Goal: Complete application form

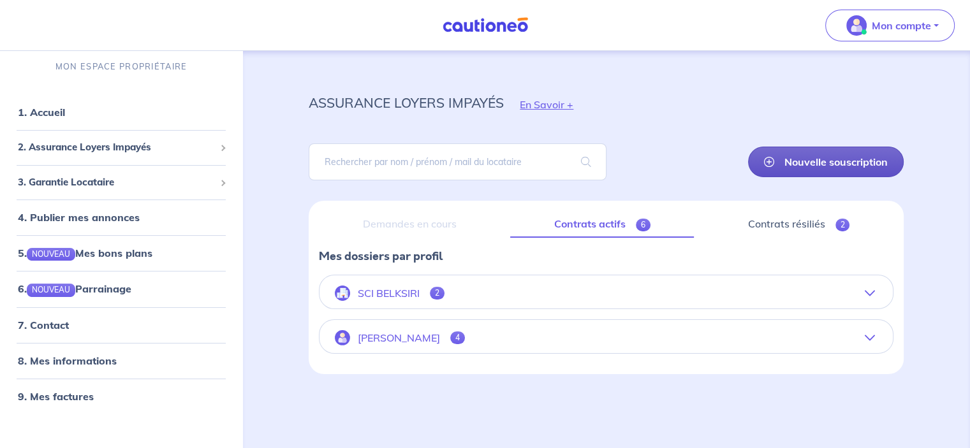
click at [823, 159] on link "Nouvelle souscription" at bounding box center [826, 162] width 156 height 31
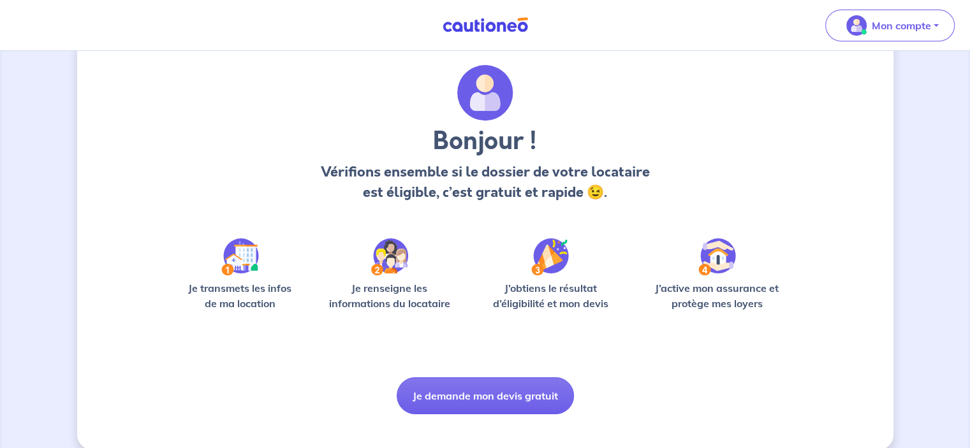
scroll to position [48, 0]
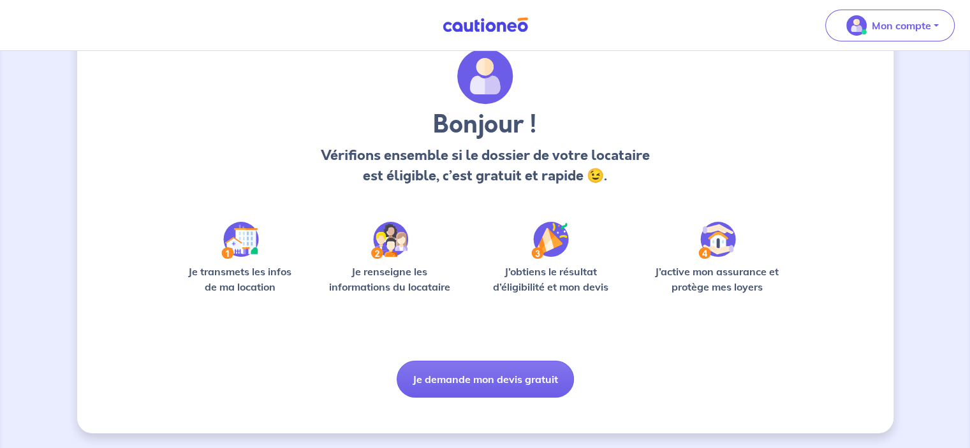
click at [239, 237] on img at bounding box center [240, 240] width 38 height 37
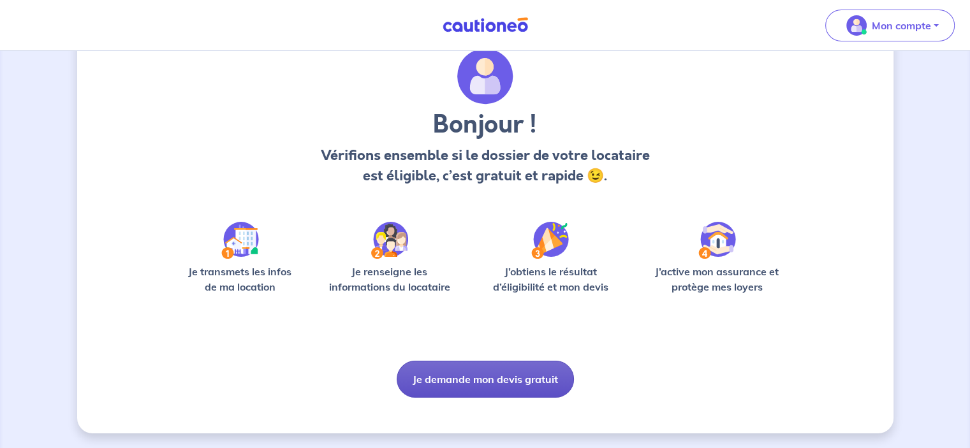
click at [479, 382] on button "Je demande mon devis gratuit" at bounding box center [485, 379] width 177 height 37
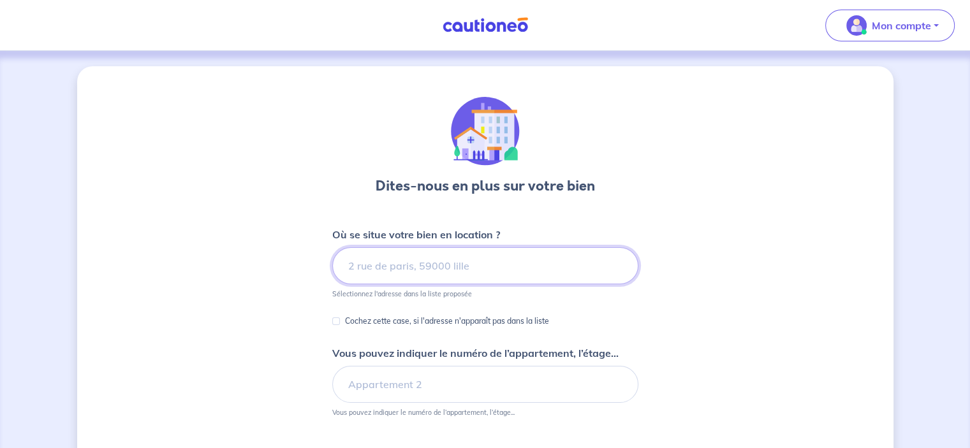
click at [349, 262] on input at bounding box center [485, 265] width 306 height 37
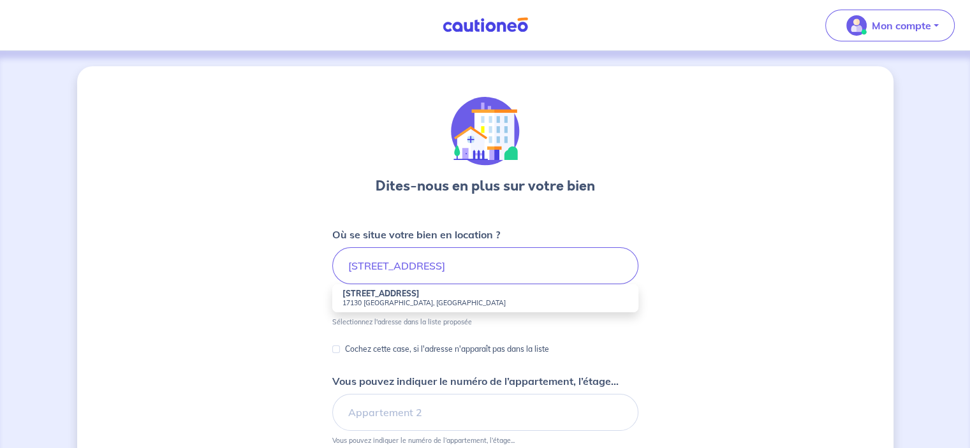
click at [364, 296] on strong "[STREET_ADDRESS]" at bounding box center [380, 294] width 77 height 10
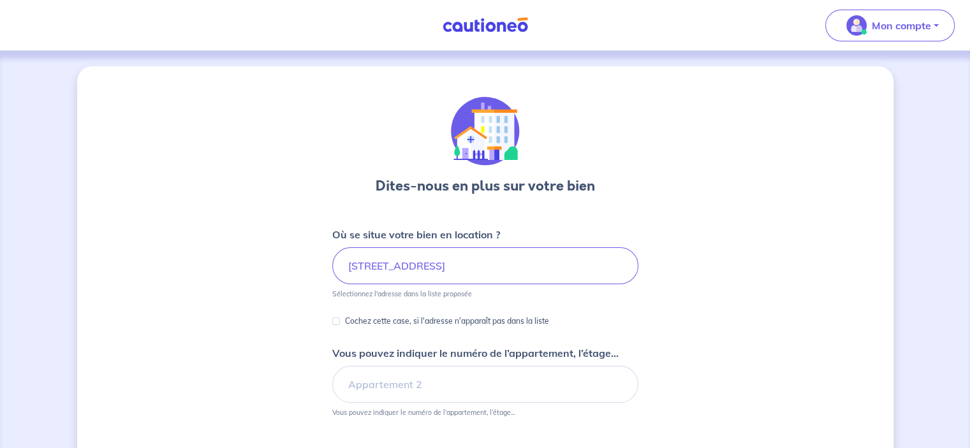
type input "[STREET_ADDRESS]"
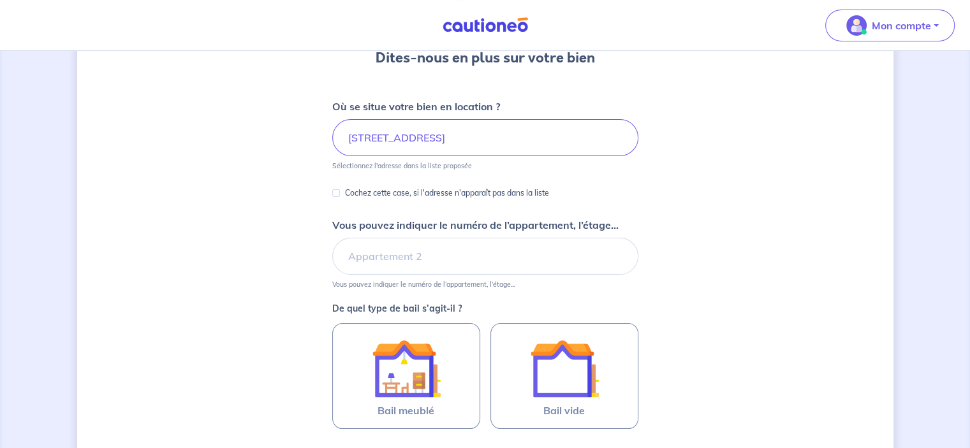
scroll to position [191, 0]
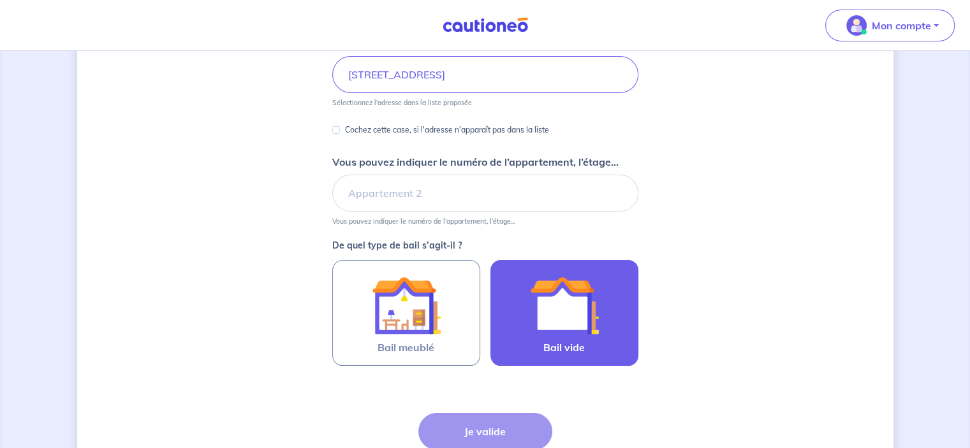
click at [576, 309] on img at bounding box center [564, 305] width 69 height 69
click at [0, 0] on input "Bail vide" at bounding box center [0, 0] width 0 height 0
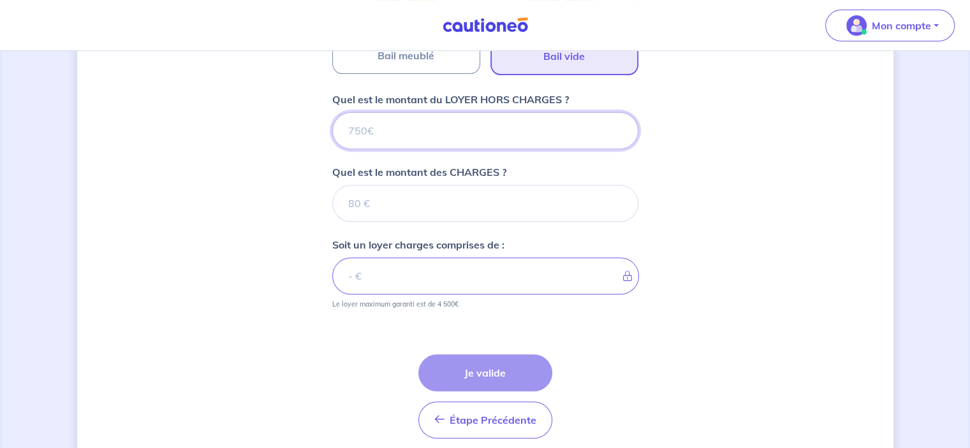
scroll to position [405, 0]
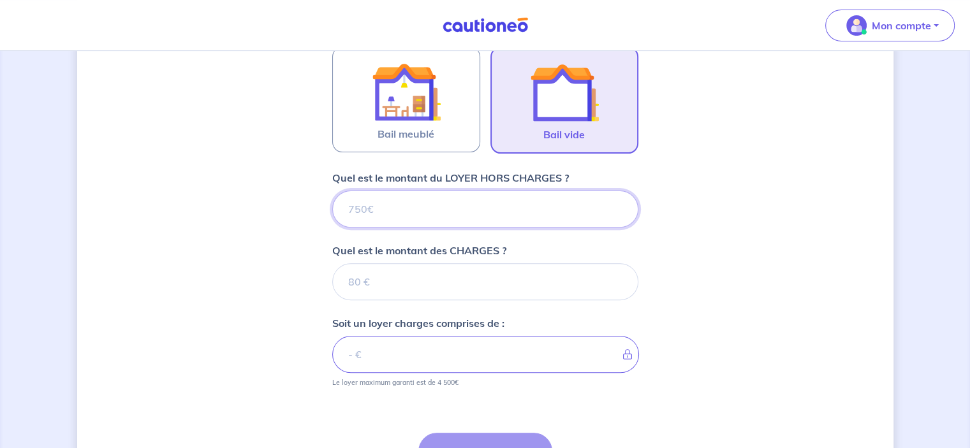
click at [348, 209] on input "Quel est le montant du LOYER HORS CHARGES ?" at bounding box center [485, 209] width 306 height 37
type input "73"
type input "735"
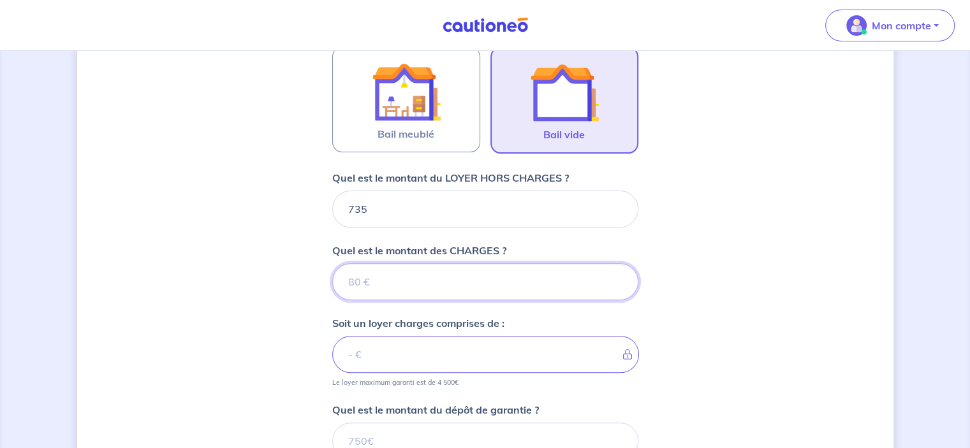
click at [364, 281] on input "Quel est le montant des CHARGES ?" at bounding box center [485, 281] width 306 height 37
type input "0"
type input "735"
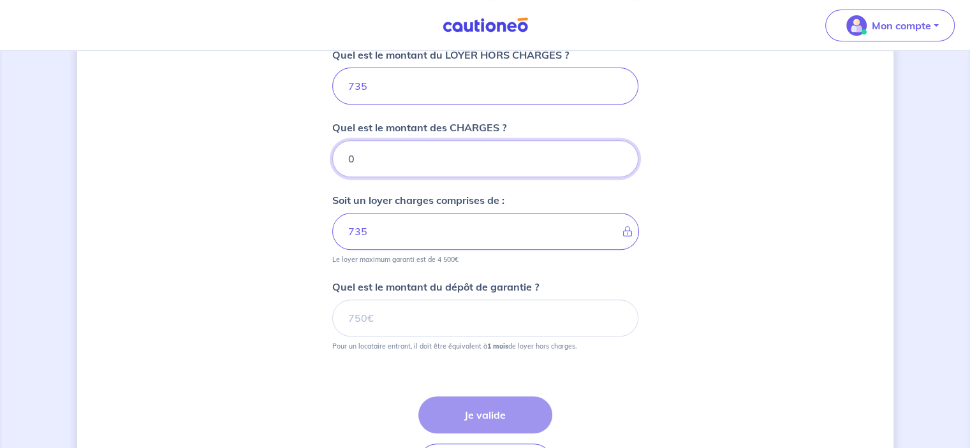
scroll to position [532, 0]
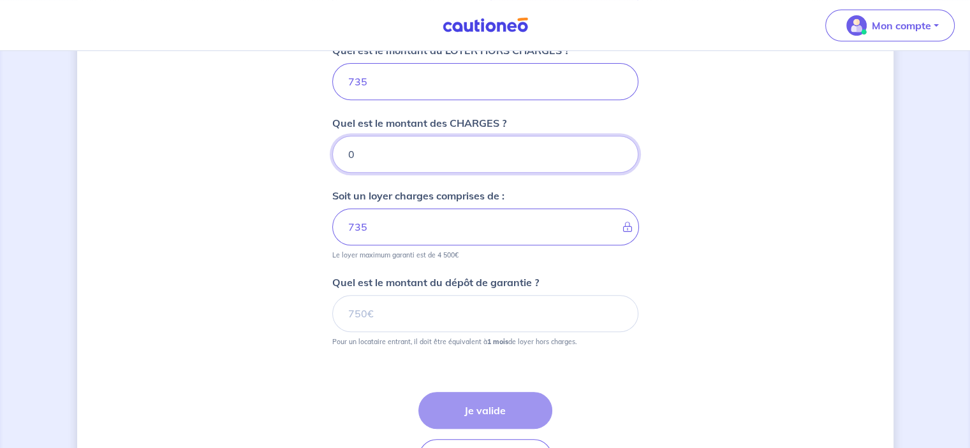
type input "0"
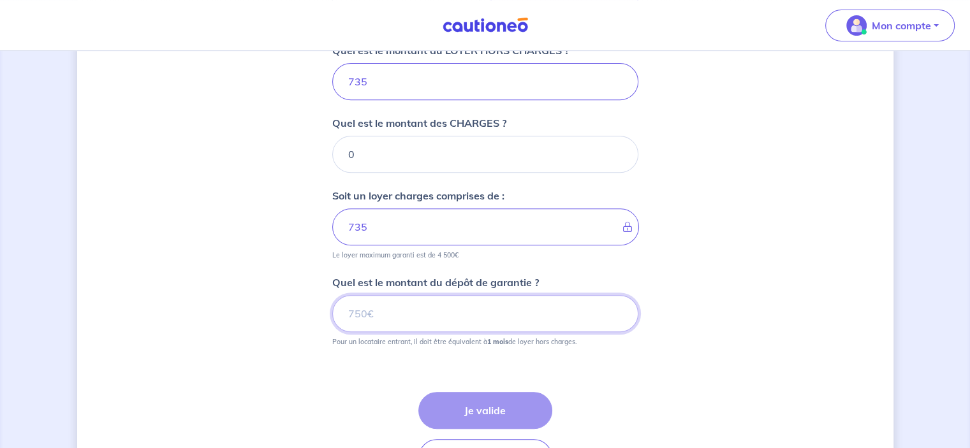
click at [344, 317] on input "Quel est le montant du dépôt de garantie ?" at bounding box center [485, 313] width 306 height 37
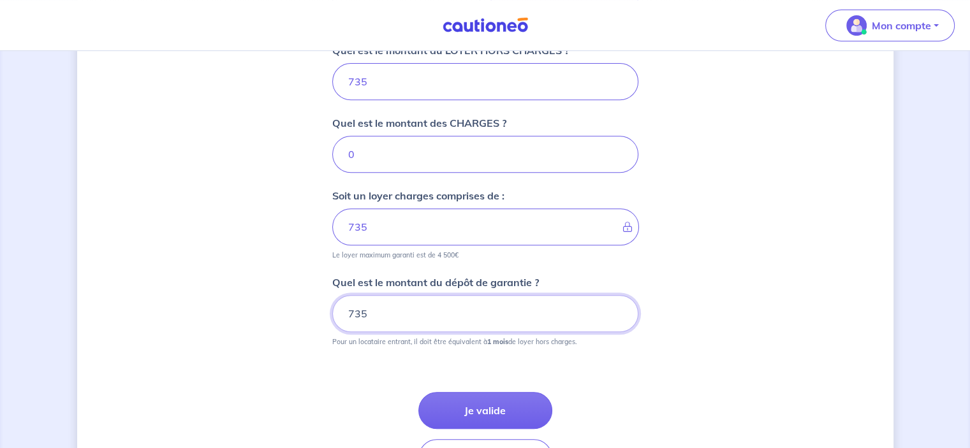
type input "735"
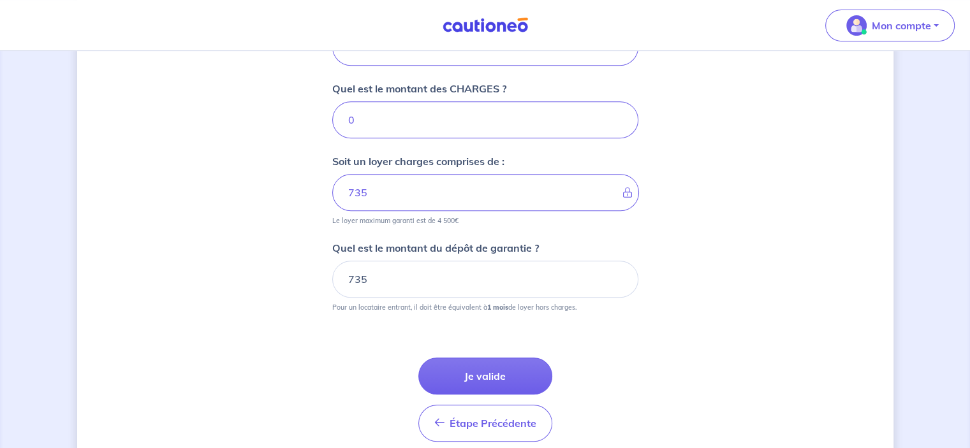
scroll to position [596, 0]
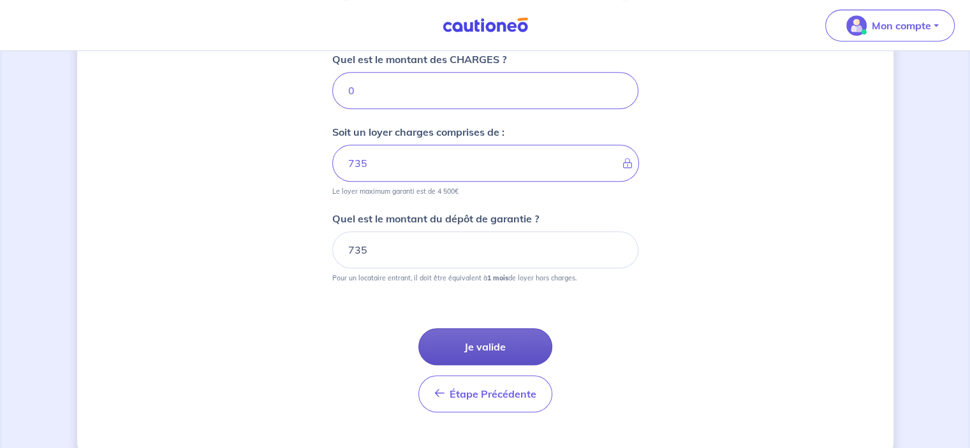
click at [488, 344] on button "Je valide" at bounding box center [485, 346] width 134 height 37
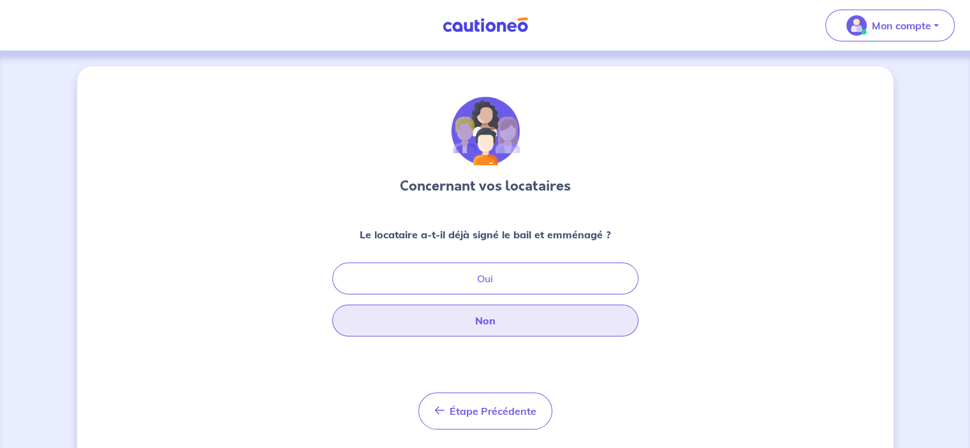
click at [487, 321] on button "Non" at bounding box center [485, 321] width 306 height 32
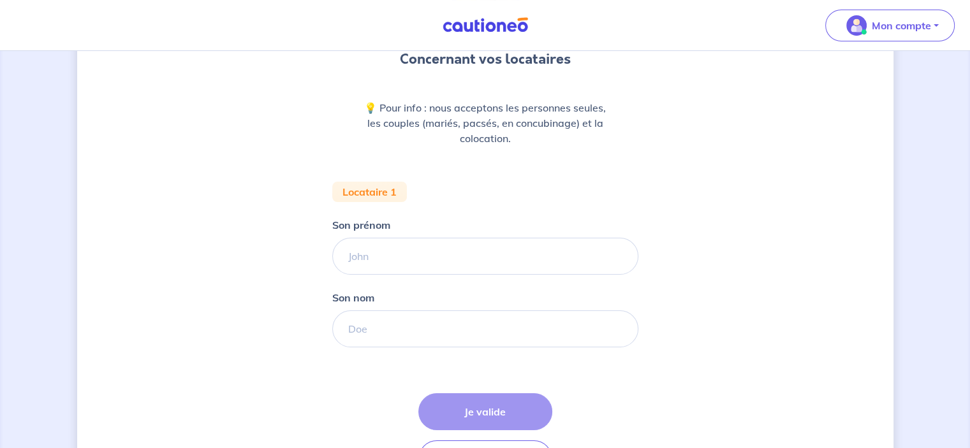
scroll to position [128, 0]
click at [349, 254] on input "Son prénom" at bounding box center [485, 255] width 306 height 37
type input "MORGAN"
click at [352, 329] on input "Son nom" at bounding box center [485, 328] width 306 height 37
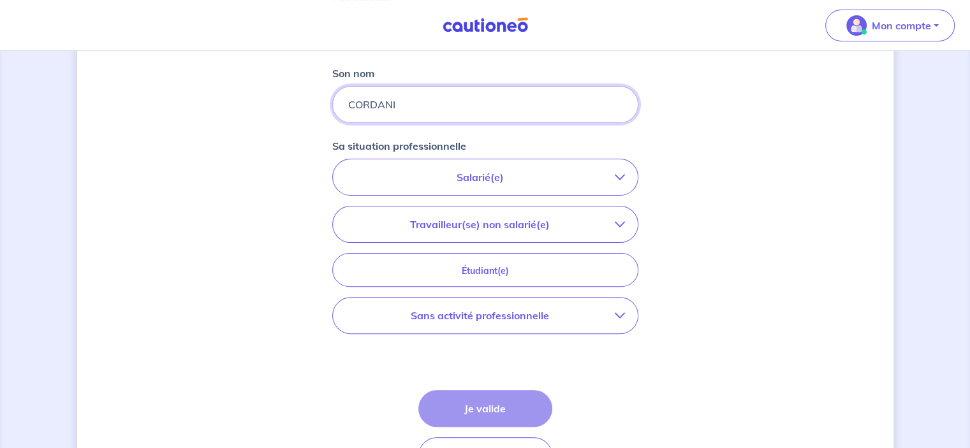
scroll to position [383, 0]
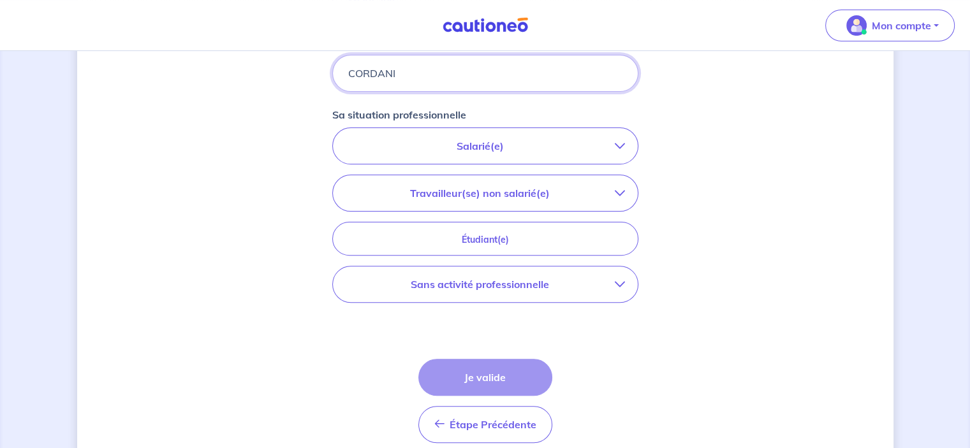
type input "CORDANI"
click at [500, 143] on p "Salarié(e)" at bounding box center [480, 145] width 269 height 15
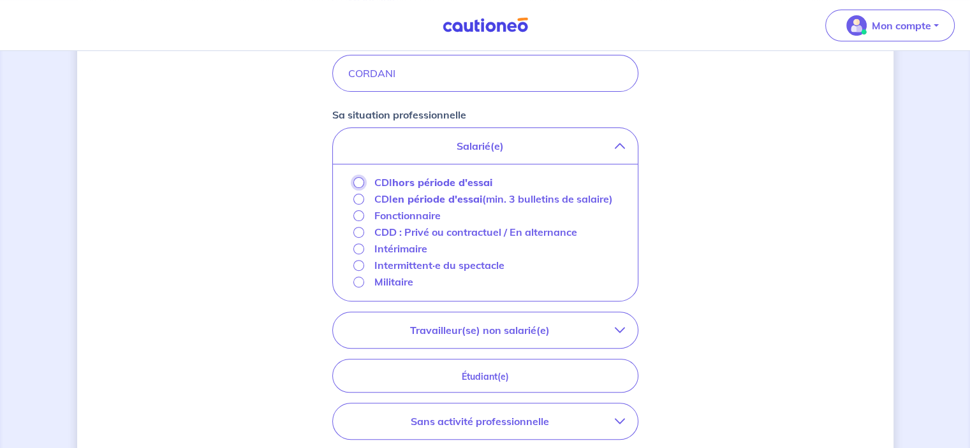
click at [357, 181] on input "CDI hors période d'essai" at bounding box center [358, 182] width 11 height 11
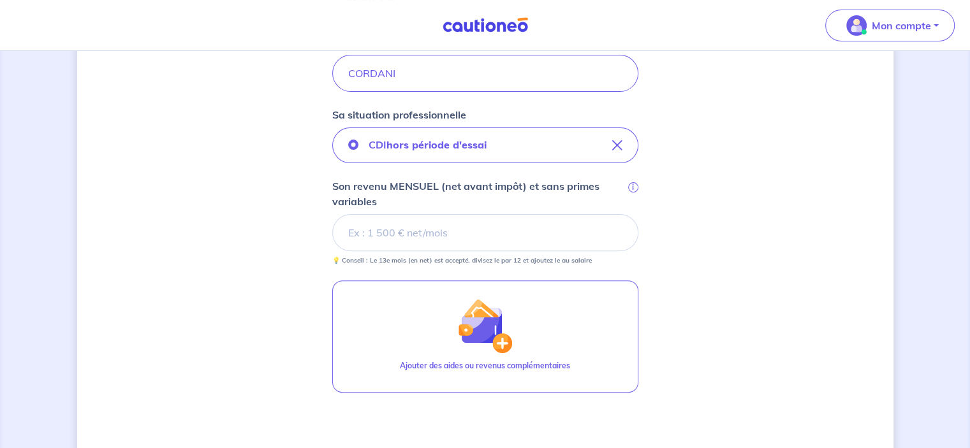
click at [367, 240] on input "Son revenu MENSUEL (net avant impôt) et sans primes variables i" at bounding box center [485, 232] width 306 height 37
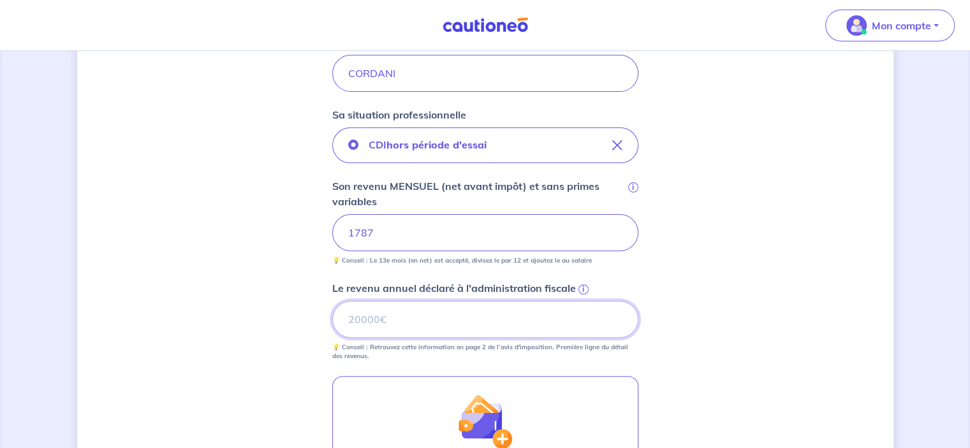
click at [357, 317] on input "Le revenu annuel déclaré à l'administration fiscale i" at bounding box center [485, 319] width 306 height 37
type input "19735"
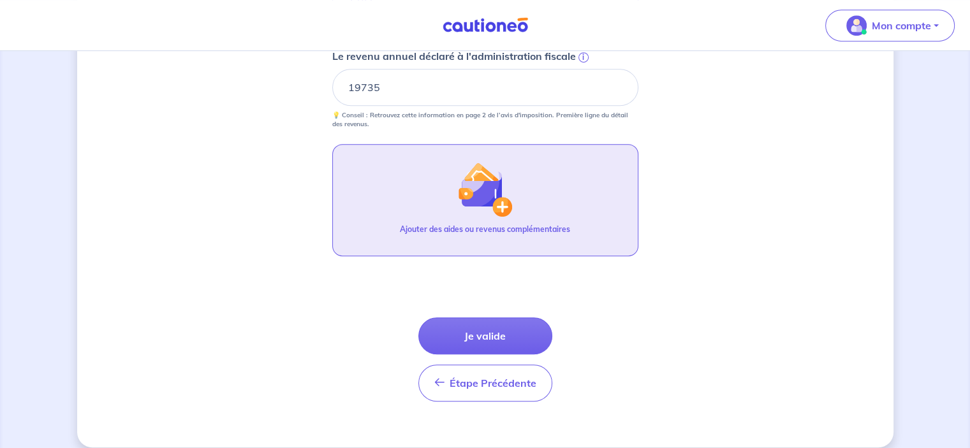
scroll to position [627, 0]
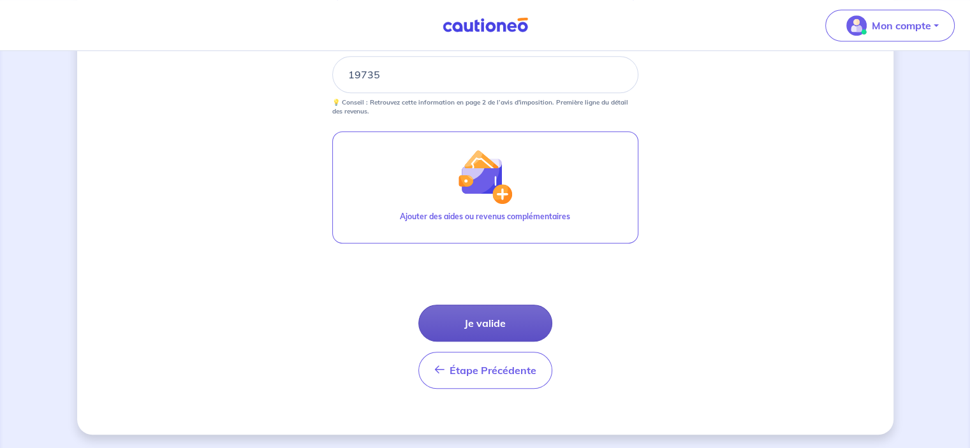
click at [485, 321] on button "Je valide" at bounding box center [485, 323] width 134 height 37
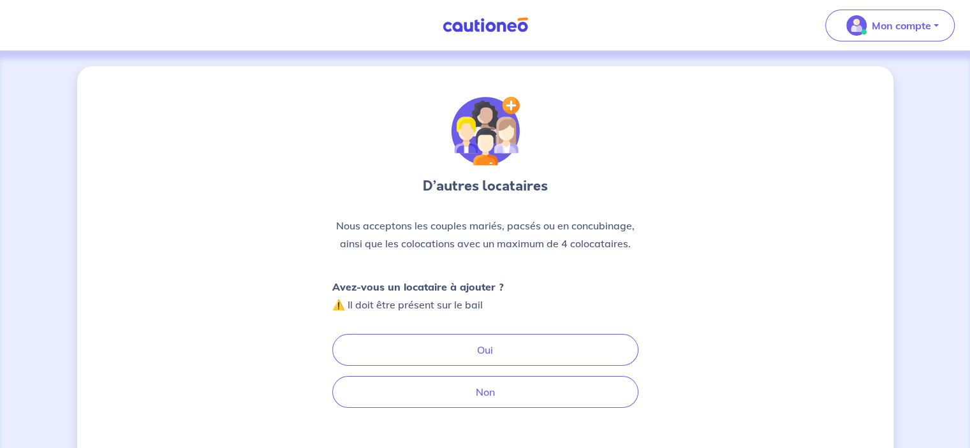
scroll to position [64, 0]
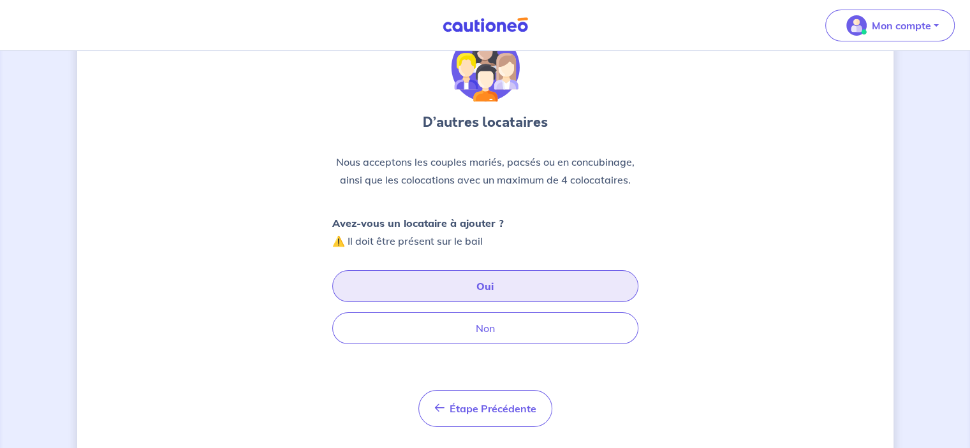
click at [486, 284] on button "Oui" at bounding box center [485, 286] width 306 height 32
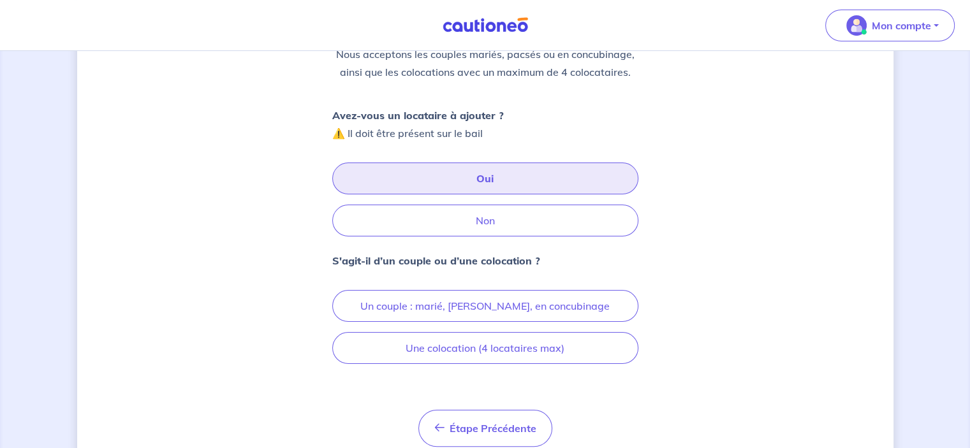
scroll to position [191, 0]
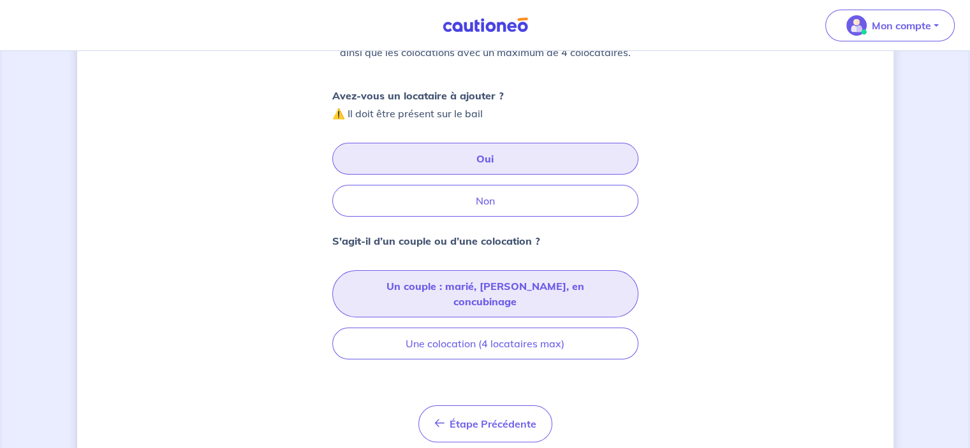
click at [474, 287] on button "Un couple : marié, [PERSON_NAME], en concubinage" at bounding box center [485, 293] width 306 height 47
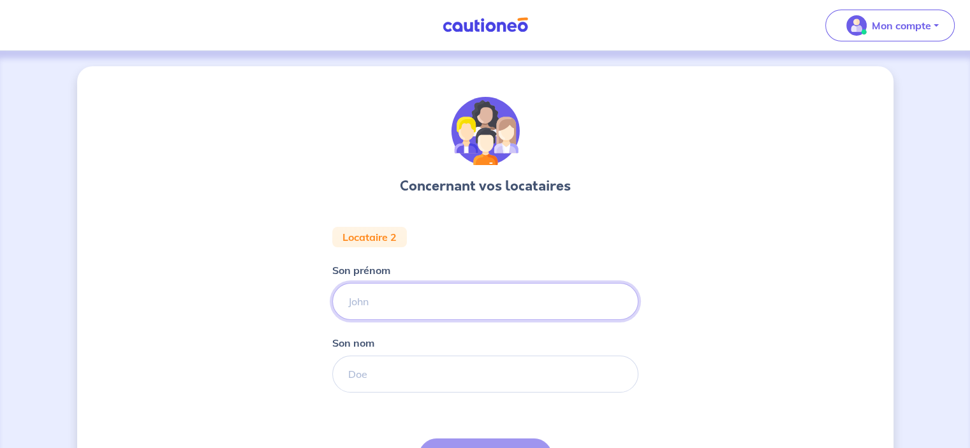
click at [363, 303] on input "Son prénom" at bounding box center [485, 301] width 306 height 37
type input "[PERSON_NAME]"
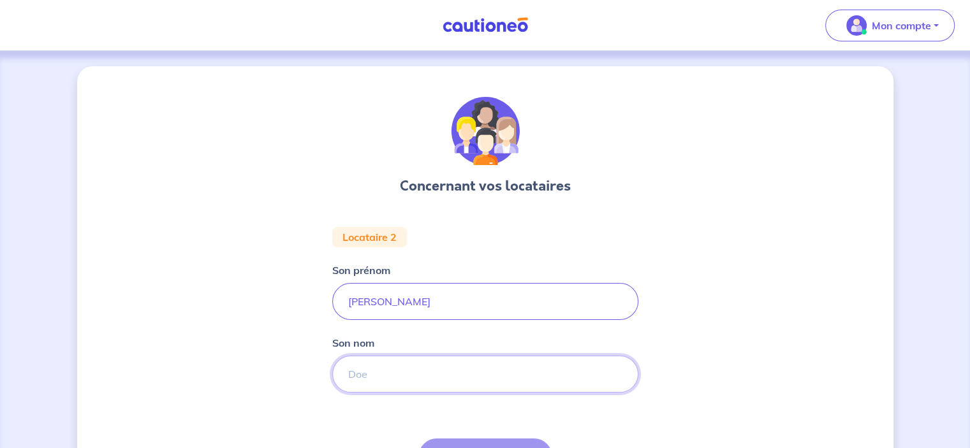
click at [363, 372] on input "Son nom" at bounding box center [485, 374] width 306 height 37
type input "[PERSON_NAME]"
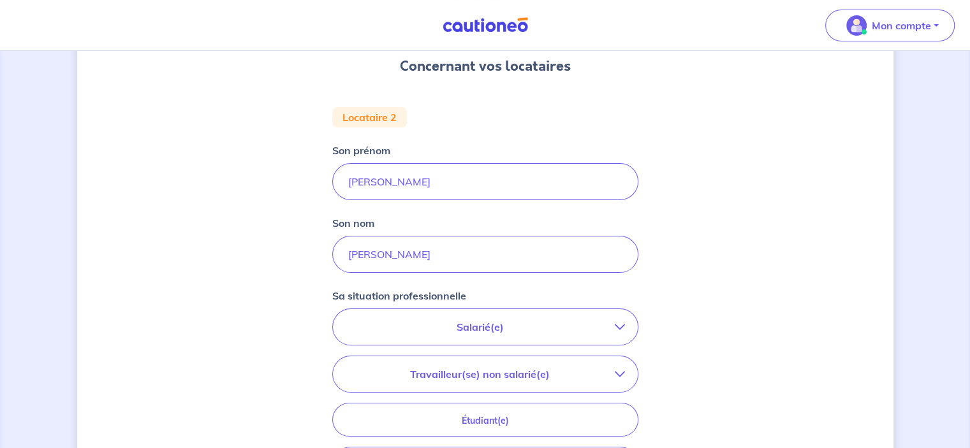
scroll to position [128, 0]
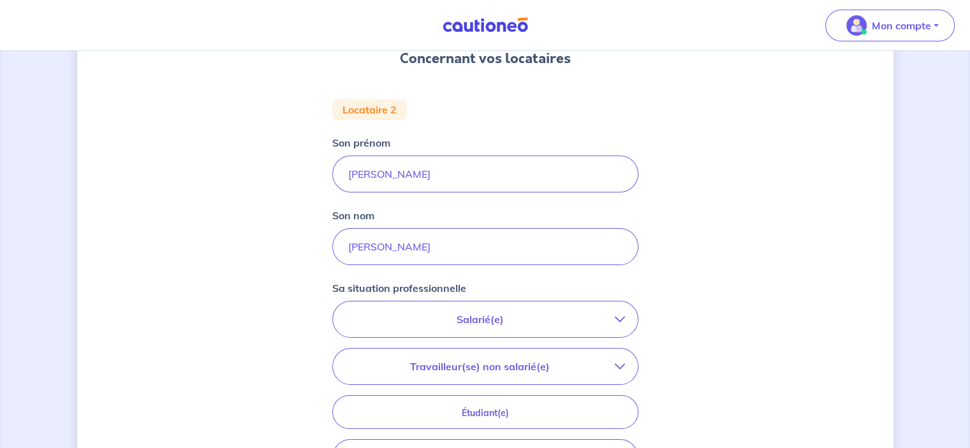
click at [596, 318] on p "Salarié(e)" at bounding box center [480, 319] width 269 height 15
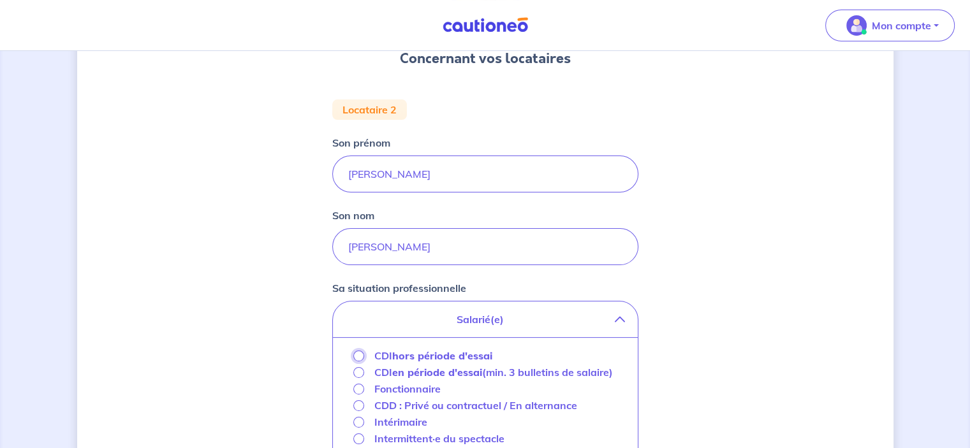
click at [356, 353] on input "CDI hors période d'essai" at bounding box center [358, 356] width 11 height 11
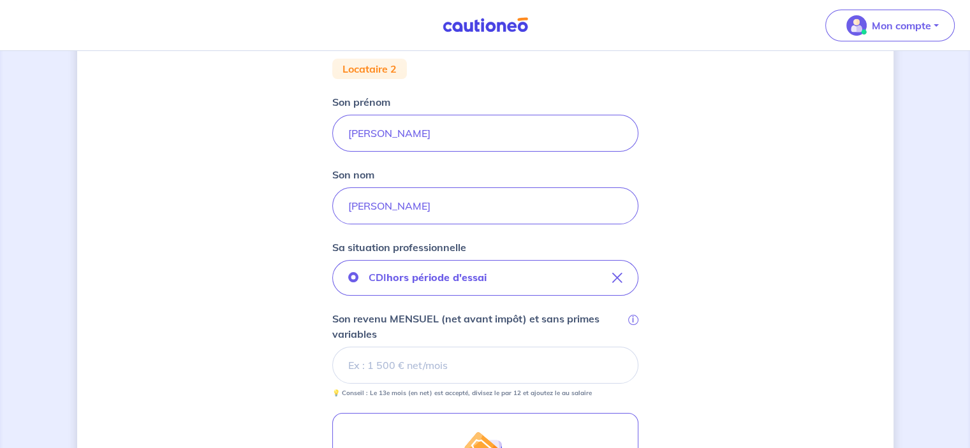
scroll to position [191, 0]
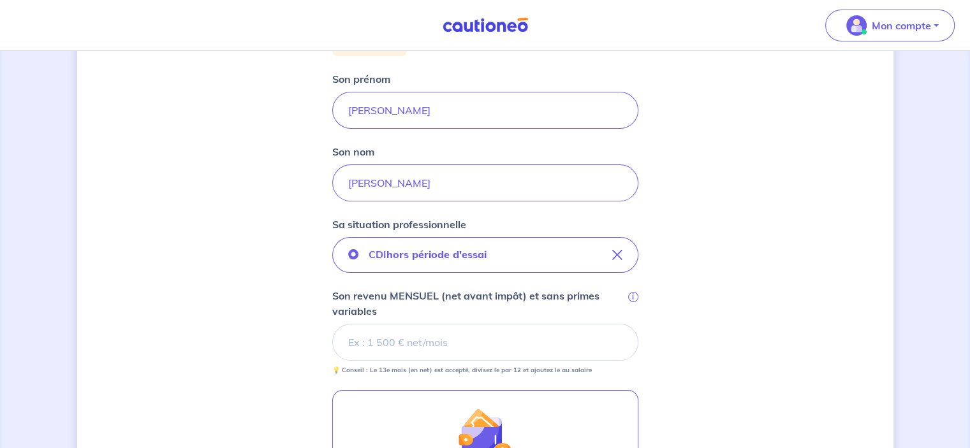
click at [361, 346] on input "Son revenu MENSUEL (net avant impôt) et sans primes variables i" at bounding box center [485, 342] width 306 height 37
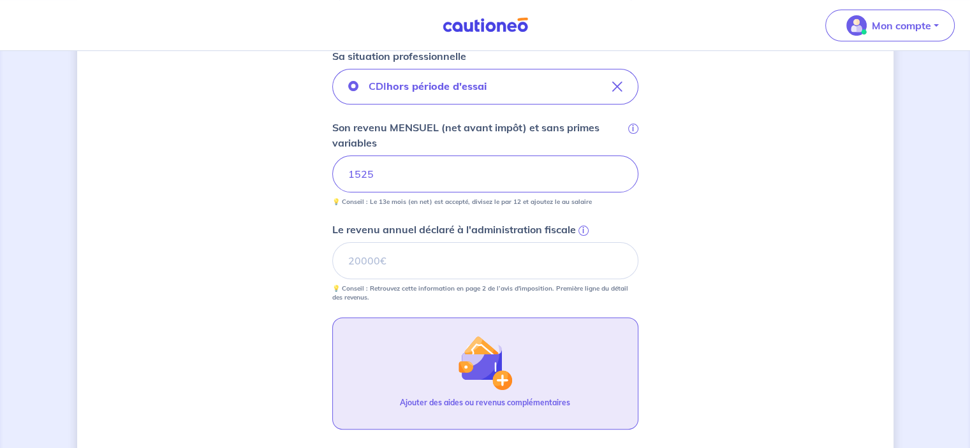
scroll to position [383, 0]
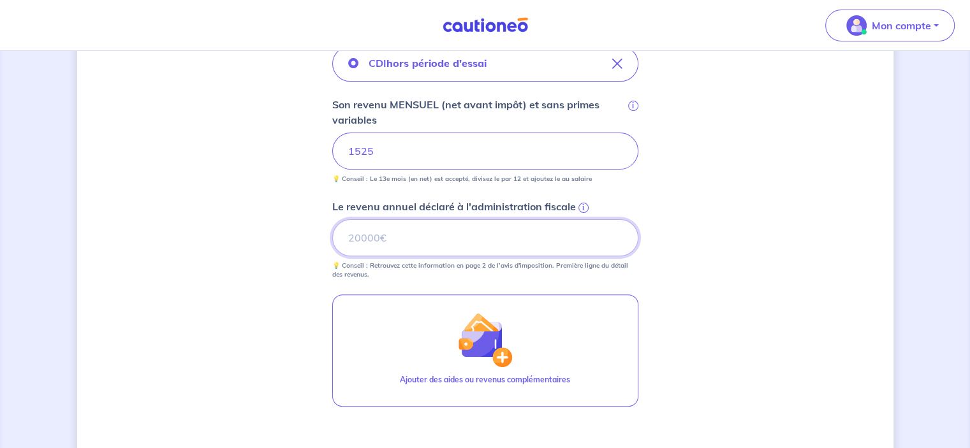
click at [355, 242] on input "Le revenu annuel déclaré à l'administration fiscale i" at bounding box center [485, 237] width 306 height 37
type input "25062"
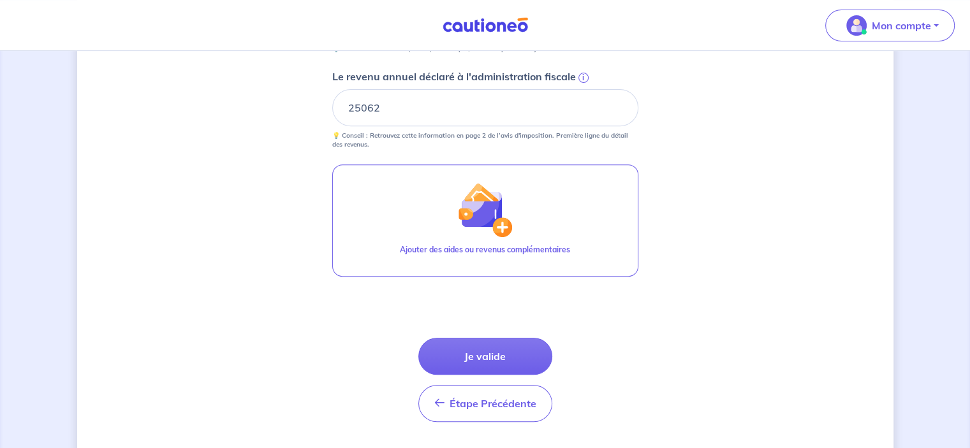
scroll to position [546, 0]
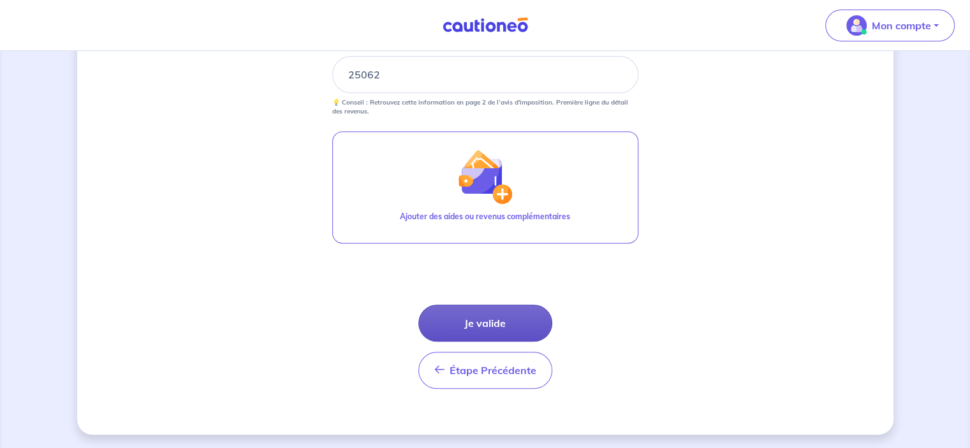
click at [486, 321] on button "Je valide" at bounding box center [485, 323] width 134 height 37
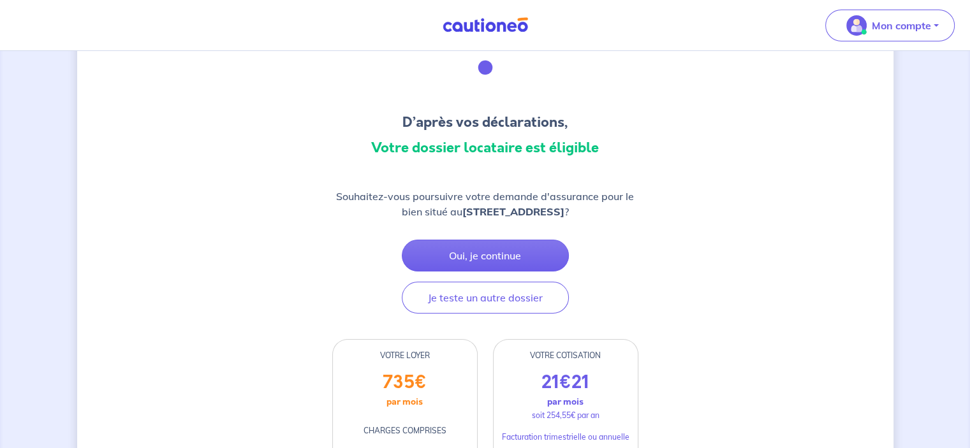
scroll to position [128, 0]
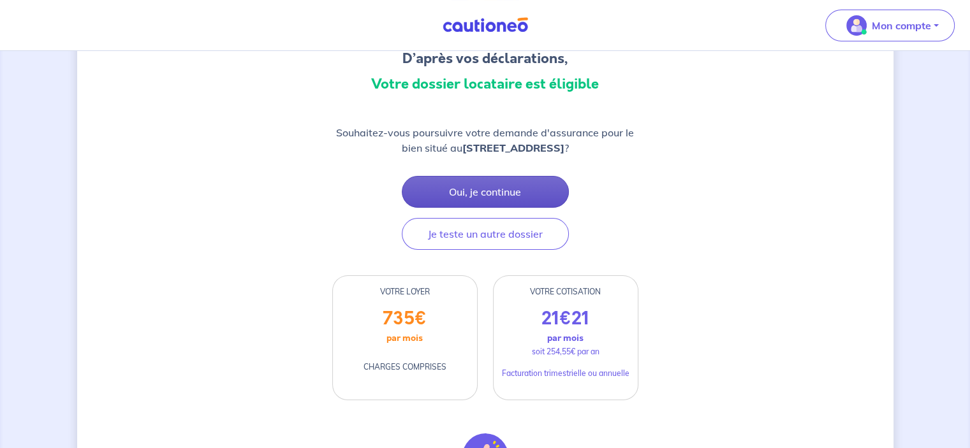
click at [480, 190] on button "Oui, je continue" at bounding box center [485, 192] width 167 height 32
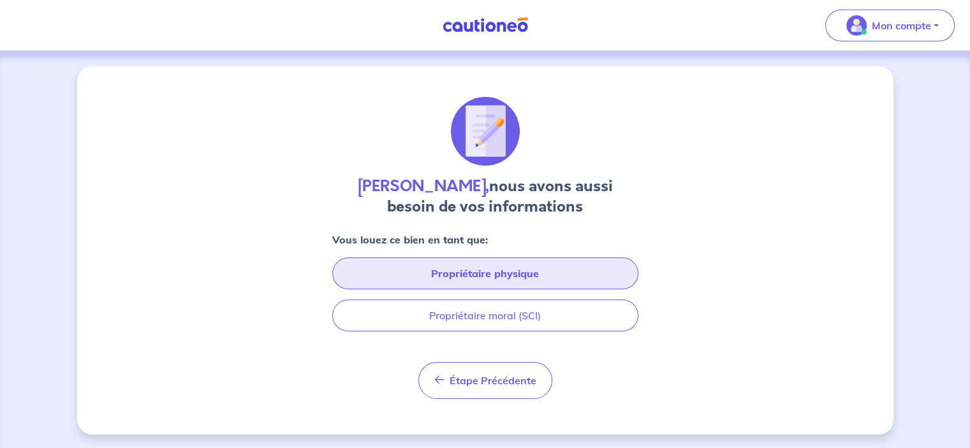
click at [483, 266] on button "Propriétaire physique" at bounding box center [485, 274] width 306 height 32
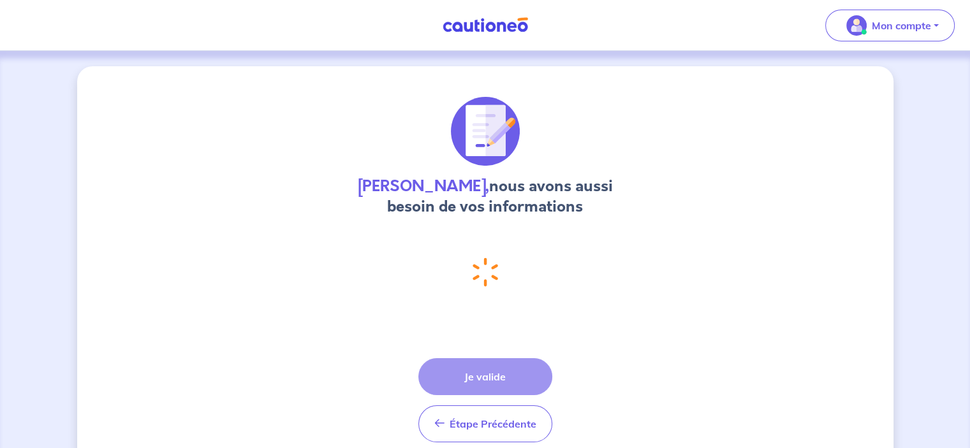
select select "FR"
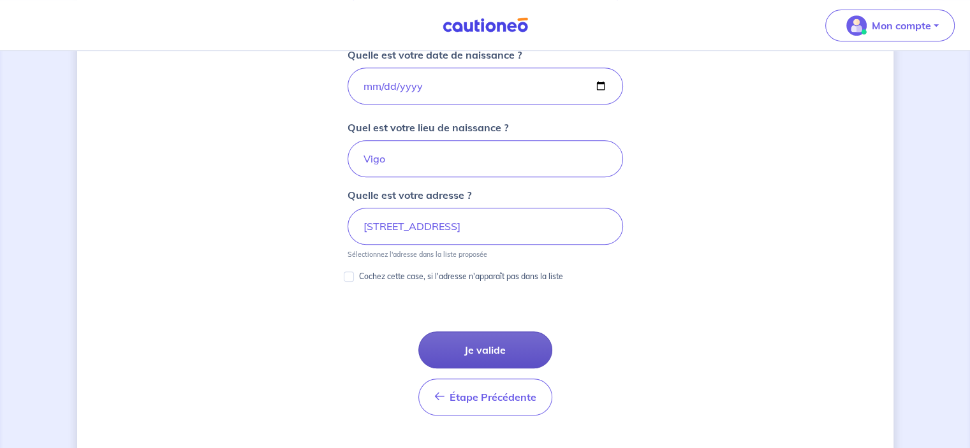
click at [475, 344] on button "Je valide" at bounding box center [485, 350] width 134 height 37
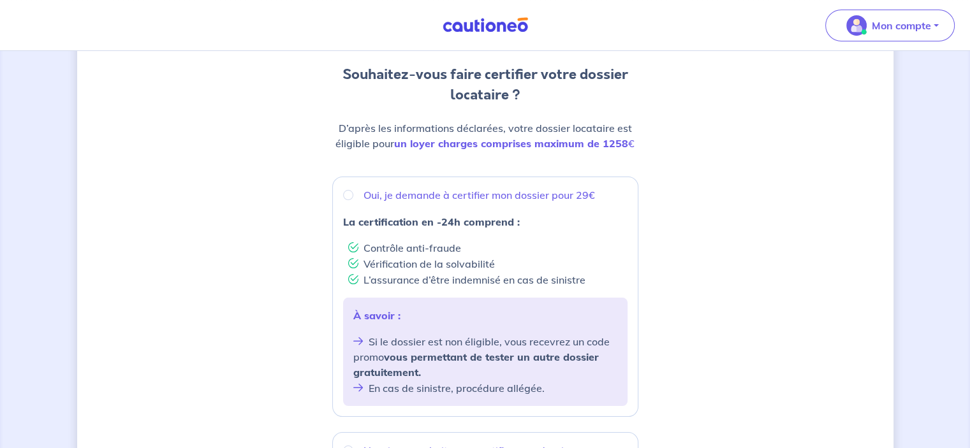
scroll to position [128, 0]
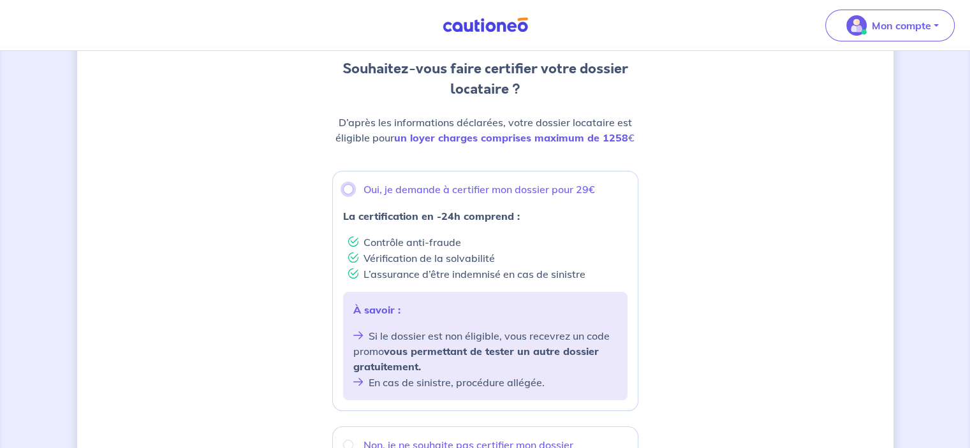
click at [347, 191] on input "Oui, je demande à certifier mon dossier pour 29€" at bounding box center [348, 189] width 10 height 10
radio input "true"
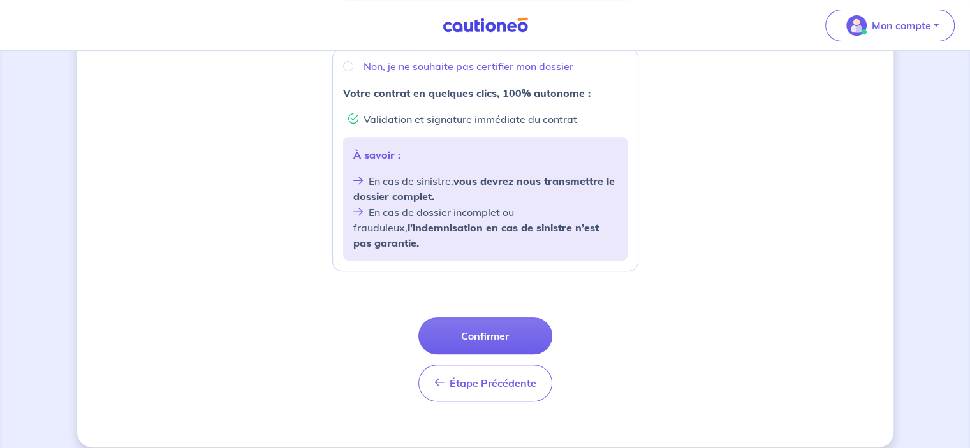
scroll to position [508, 0]
click at [474, 318] on button "Confirmer" at bounding box center [485, 334] width 134 height 37
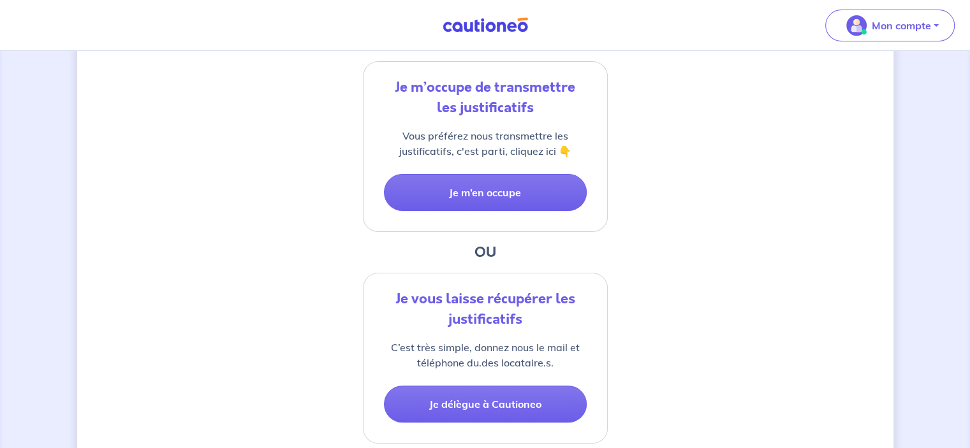
scroll to position [319, 0]
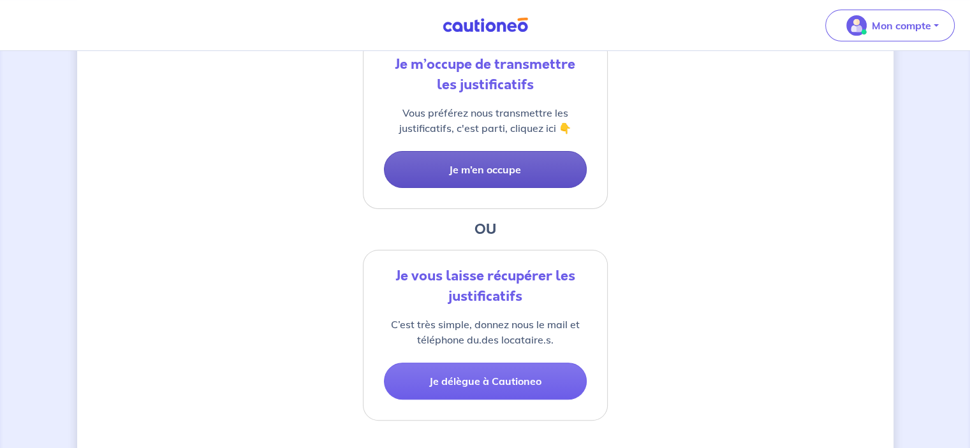
click at [469, 173] on button "Je m’en occupe" at bounding box center [485, 169] width 203 height 37
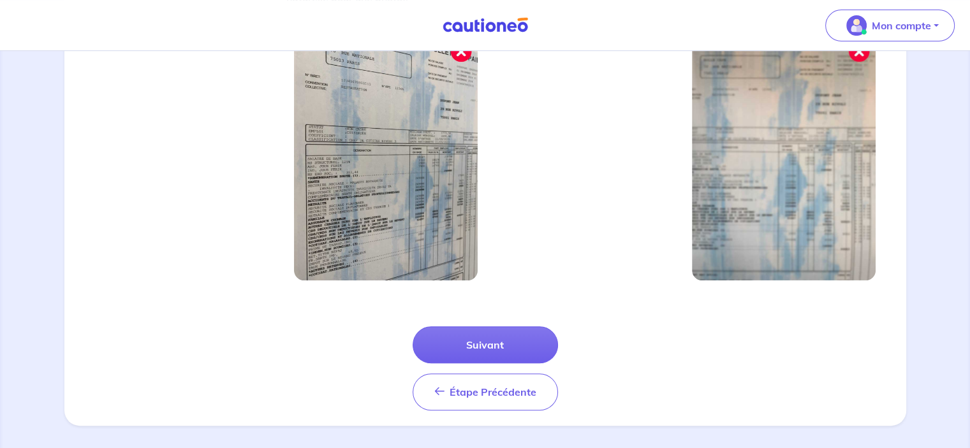
scroll to position [464, 0]
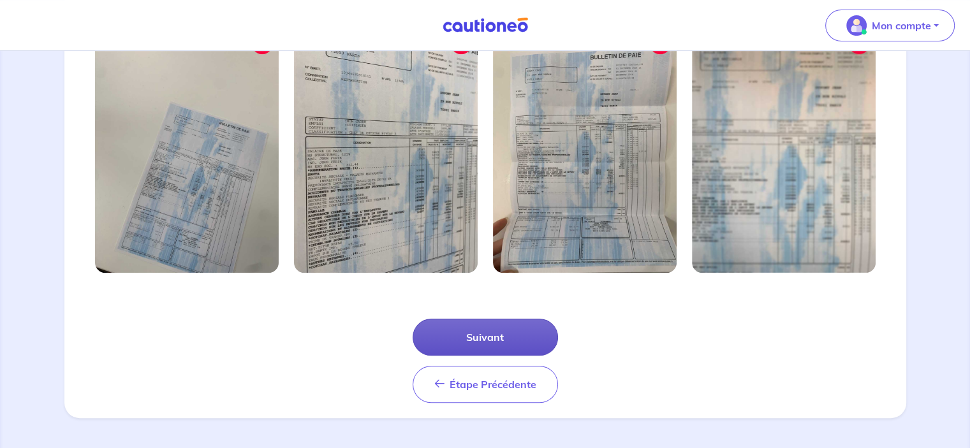
click at [484, 332] on button "Suivant" at bounding box center [485, 337] width 145 height 37
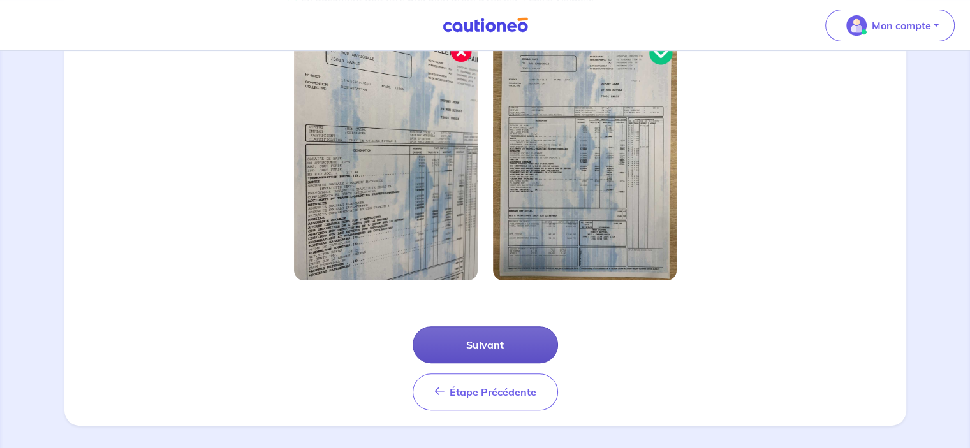
scroll to position [403, 0]
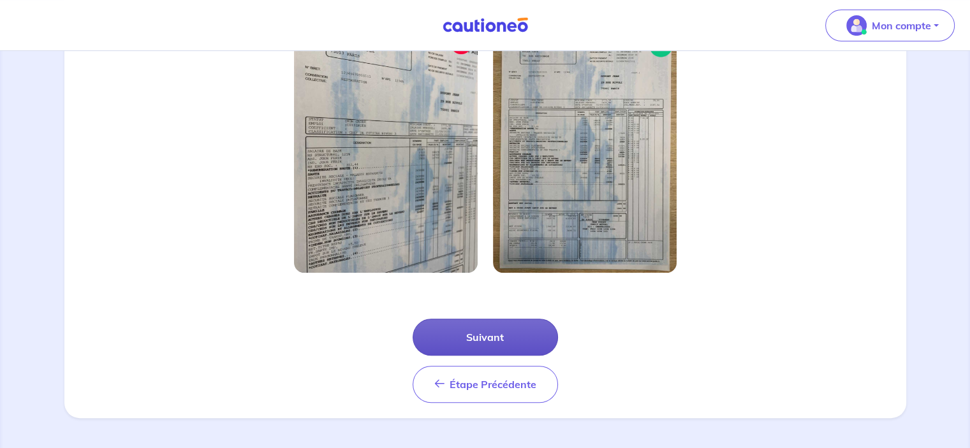
click at [471, 334] on button "Suivant" at bounding box center [485, 337] width 145 height 37
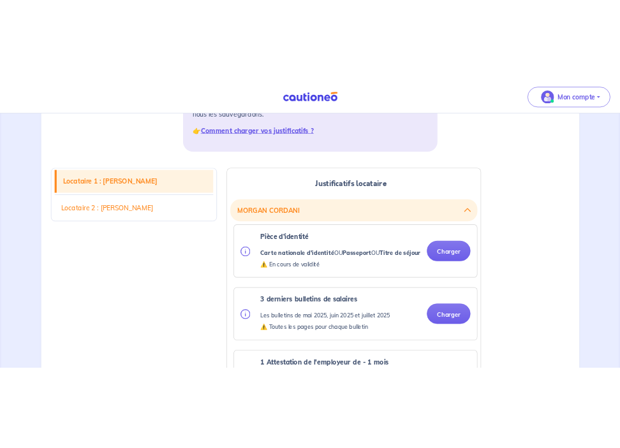
scroll to position [255, 0]
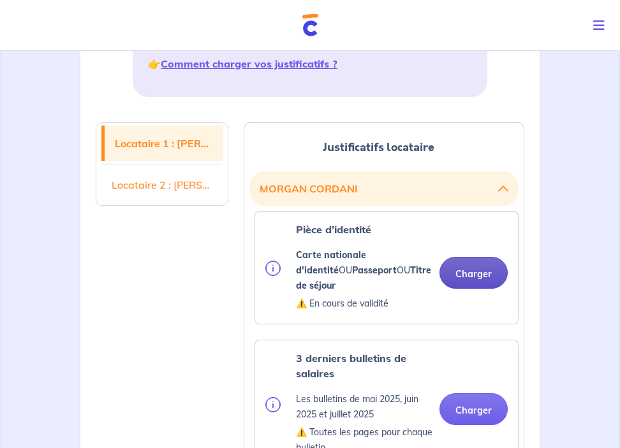
click at [467, 267] on button "Charger" at bounding box center [473, 273] width 68 height 32
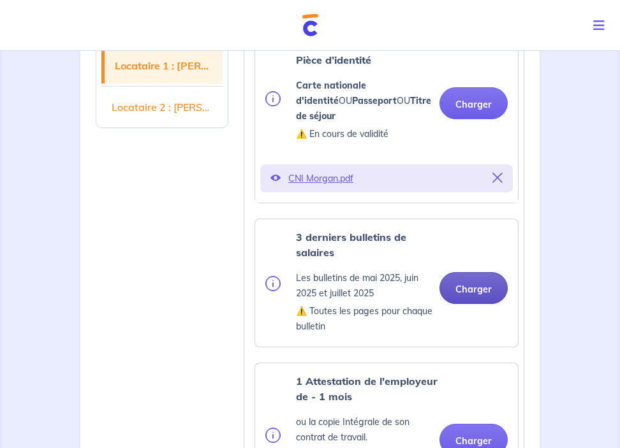
scroll to position [446, 0]
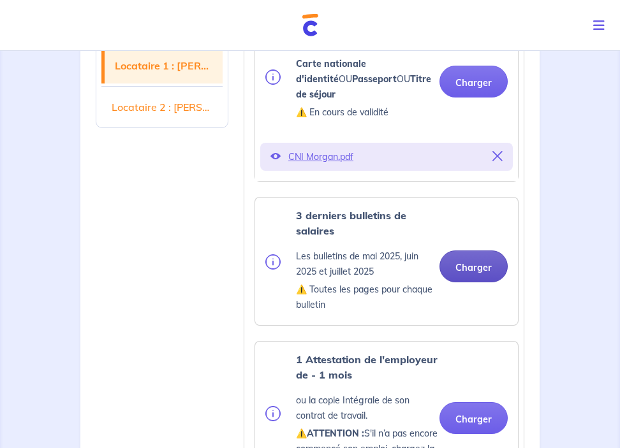
click at [469, 251] on button "Charger" at bounding box center [473, 267] width 68 height 32
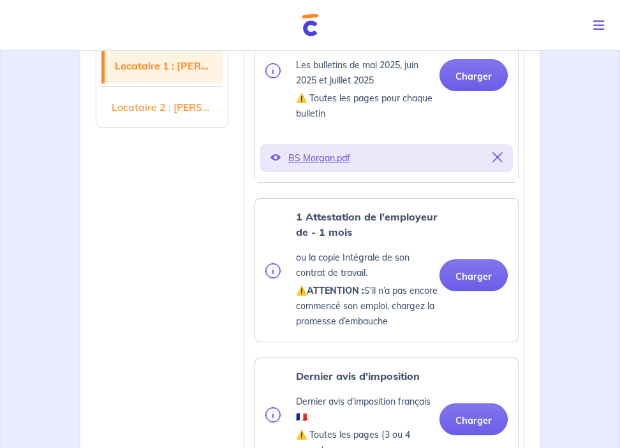
scroll to position [701, 0]
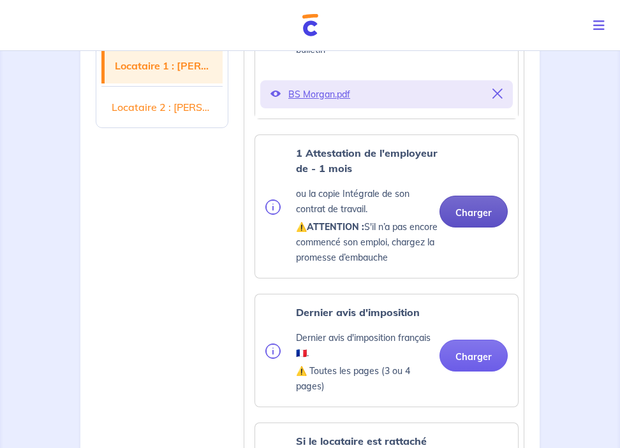
click at [472, 196] on button "Charger" at bounding box center [473, 212] width 68 height 32
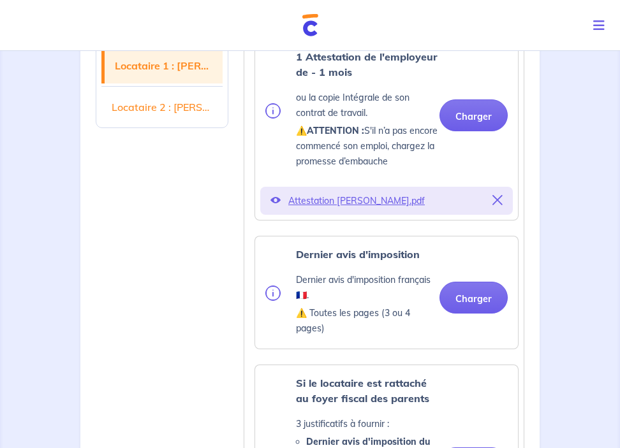
scroll to position [829, 0]
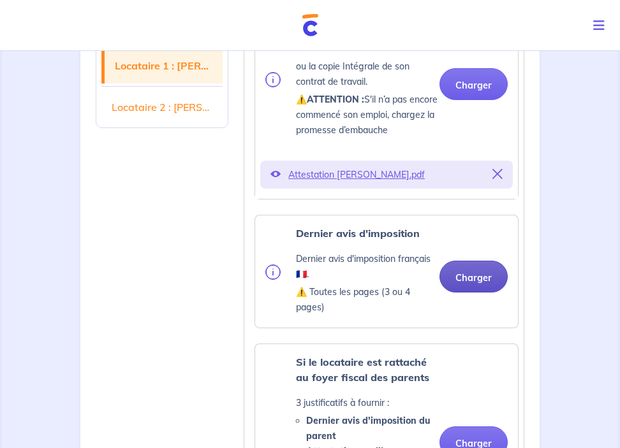
click at [467, 262] on button "Charger" at bounding box center [473, 277] width 68 height 32
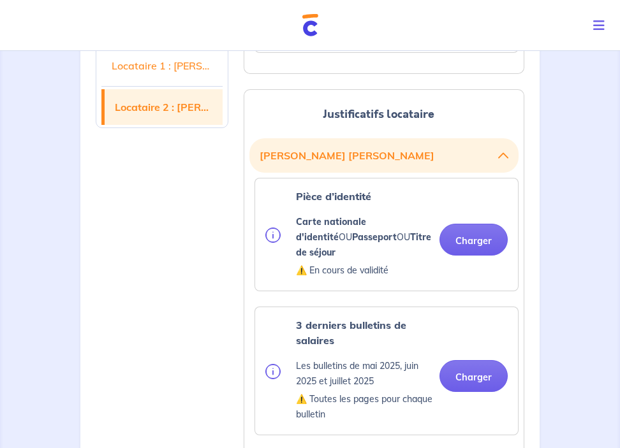
scroll to position [1722, 0]
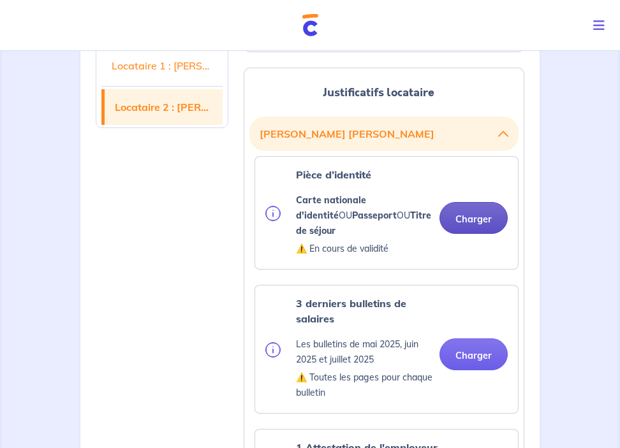
click at [476, 202] on button "Charger" at bounding box center [473, 218] width 68 height 32
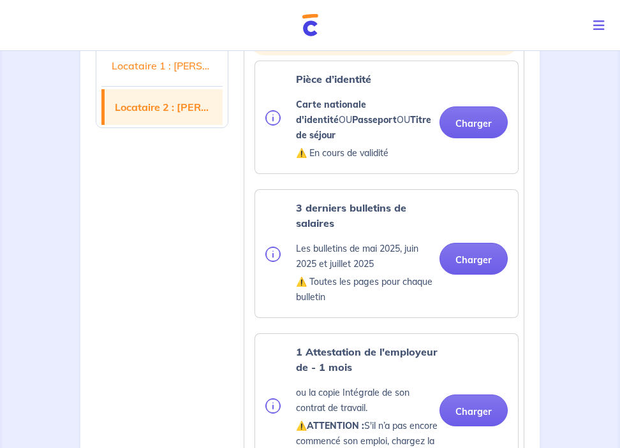
scroll to position [1849, 0]
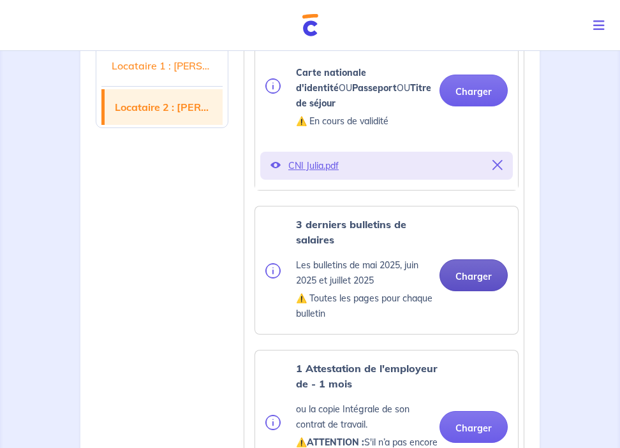
click at [472, 217] on div "3 derniers bulletins de salaires Les bulletins de [DATE], [DATE] et [DATE] ⚠️ T…" at bounding box center [386, 270] width 242 height 107
click at [467, 260] on button "Charger" at bounding box center [473, 276] width 68 height 32
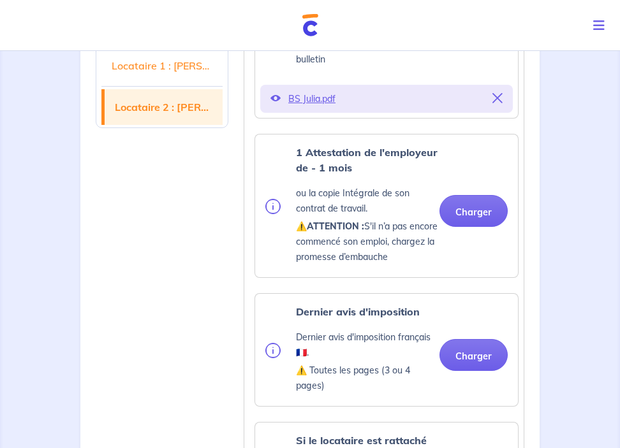
scroll to position [2104, 0]
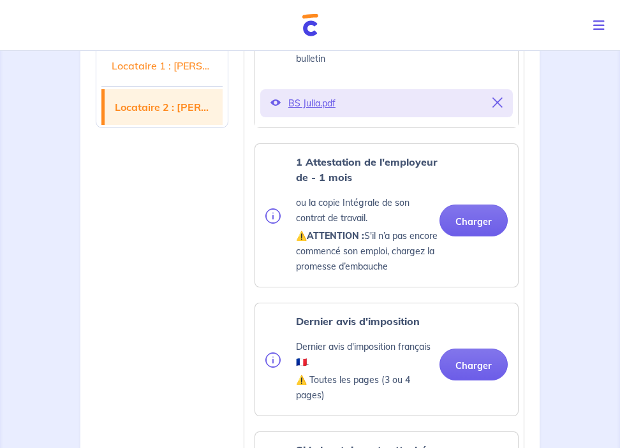
click at [465, 154] on div "1 Attestation de l'employeur de - 1 mois ou la copie Intégrale de son contrat d…" at bounding box center [386, 215] width 242 height 122
click at [472, 205] on button "Charger" at bounding box center [473, 221] width 68 height 32
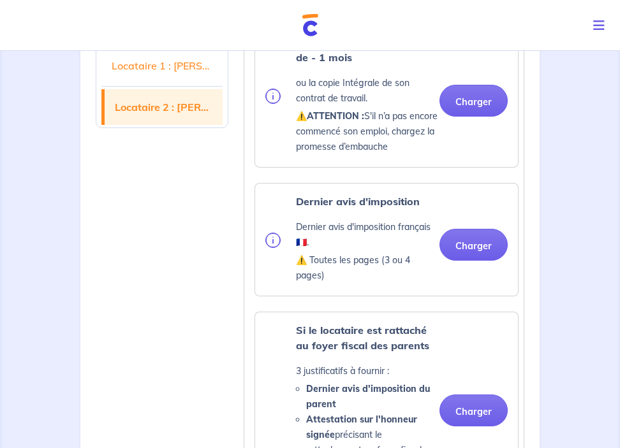
scroll to position [2232, 0]
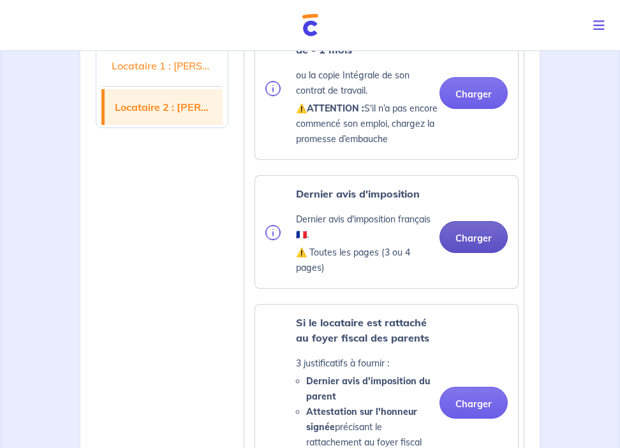
click at [474, 221] on button "Charger" at bounding box center [473, 237] width 68 height 32
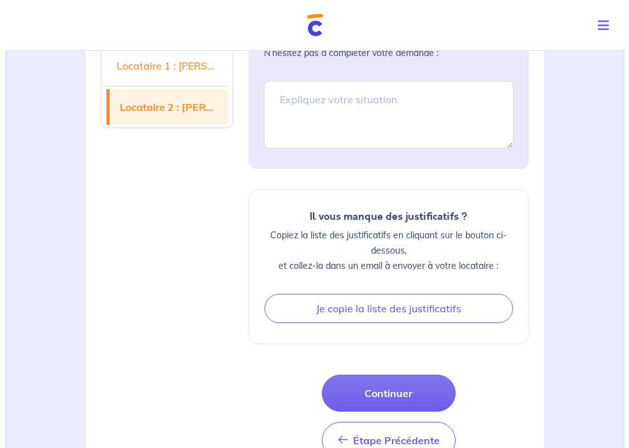
scroll to position [3245, 0]
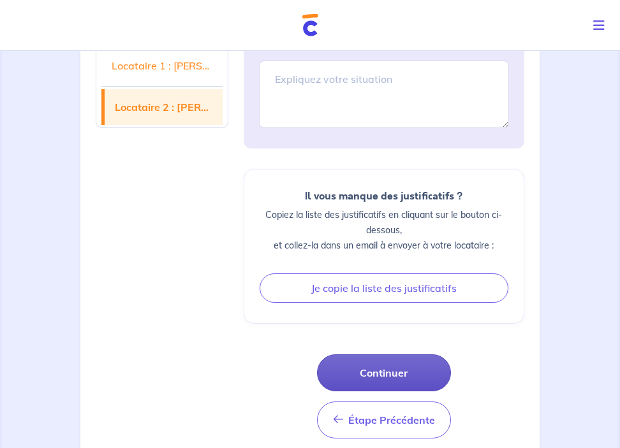
click at [374, 355] on button "Continuer" at bounding box center [384, 373] width 134 height 37
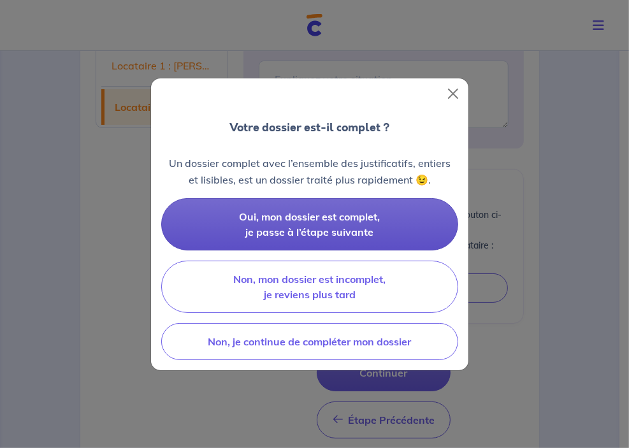
click at [330, 229] on span "Oui, mon dossier est complet, je passe à l’étape suivante" at bounding box center [310, 224] width 141 height 28
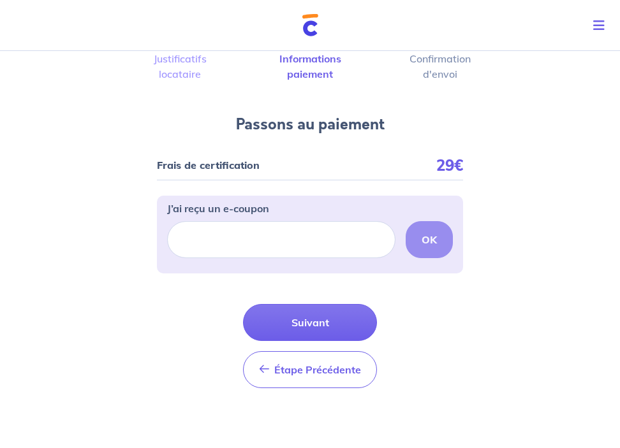
scroll to position [84, 0]
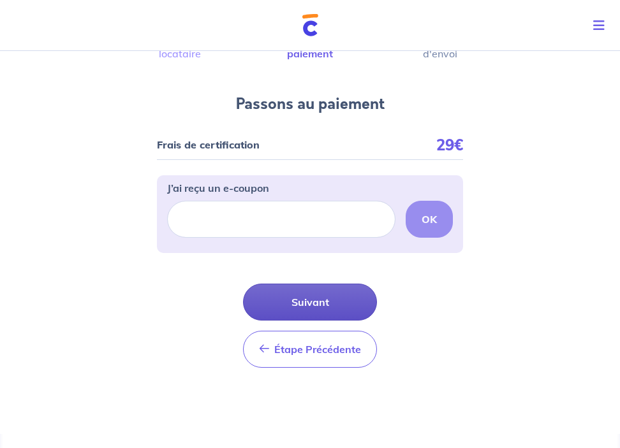
click at [311, 299] on button "Suivant" at bounding box center [310, 302] width 134 height 37
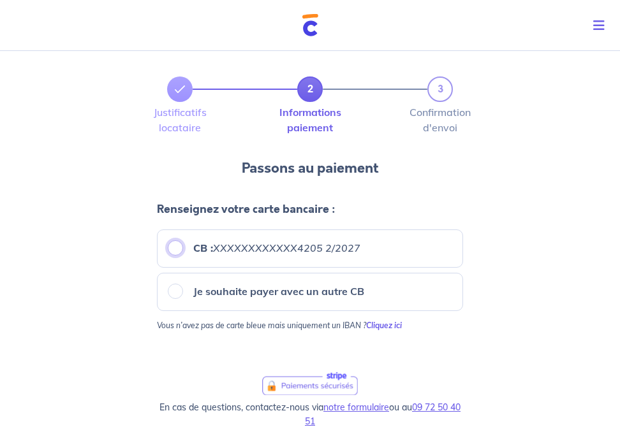
click at [177, 248] on input "CB : XXXXXXXXXXXX4205 2/2027" at bounding box center [175, 247] width 15 height 15
radio input "true"
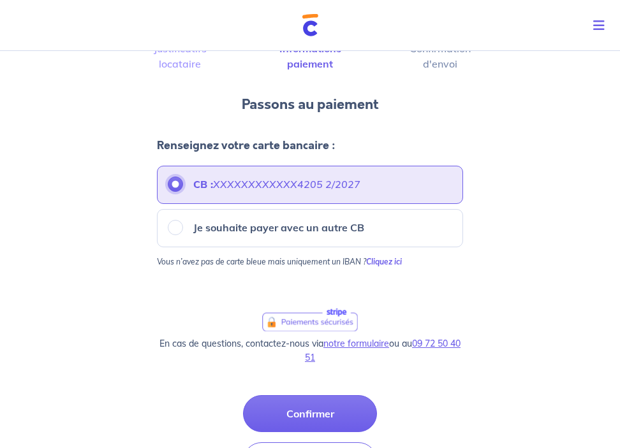
scroll to position [128, 0]
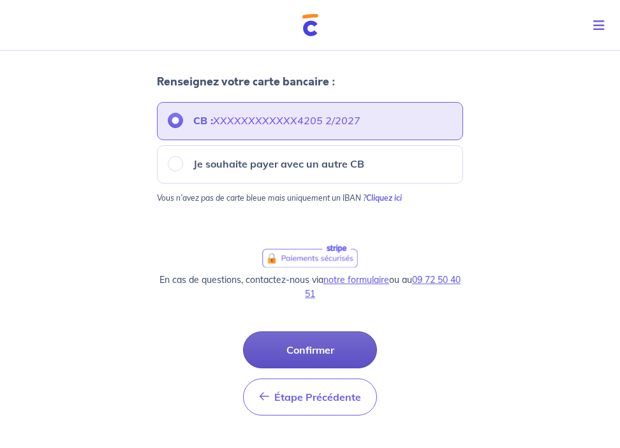
click at [302, 343] on button "Confirmer" at bounding box center [310, 350] width 134 height 37
